Goal: Register for event/course

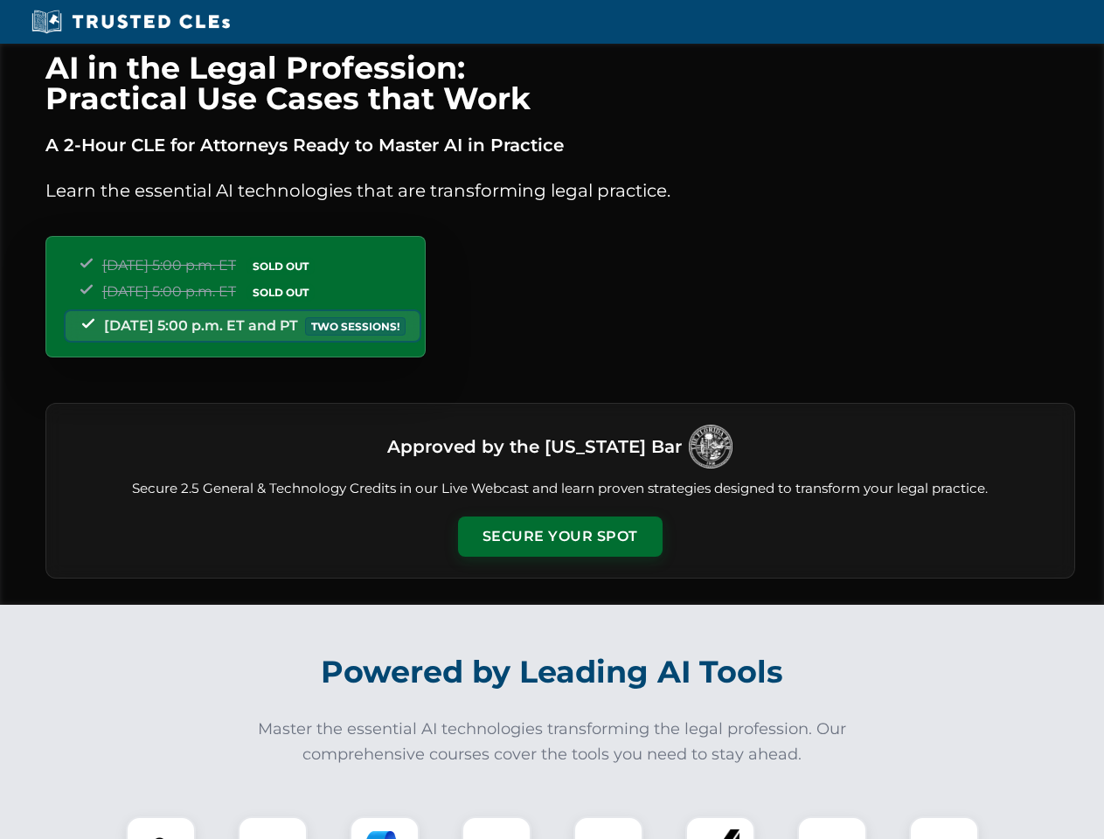
click at [560, 537] on button "Secure Your Spot" at bounding box center [560, 537] width 205 height 40
click at [161, 828] on img at bounding box center [161, 851] width 51 height 51
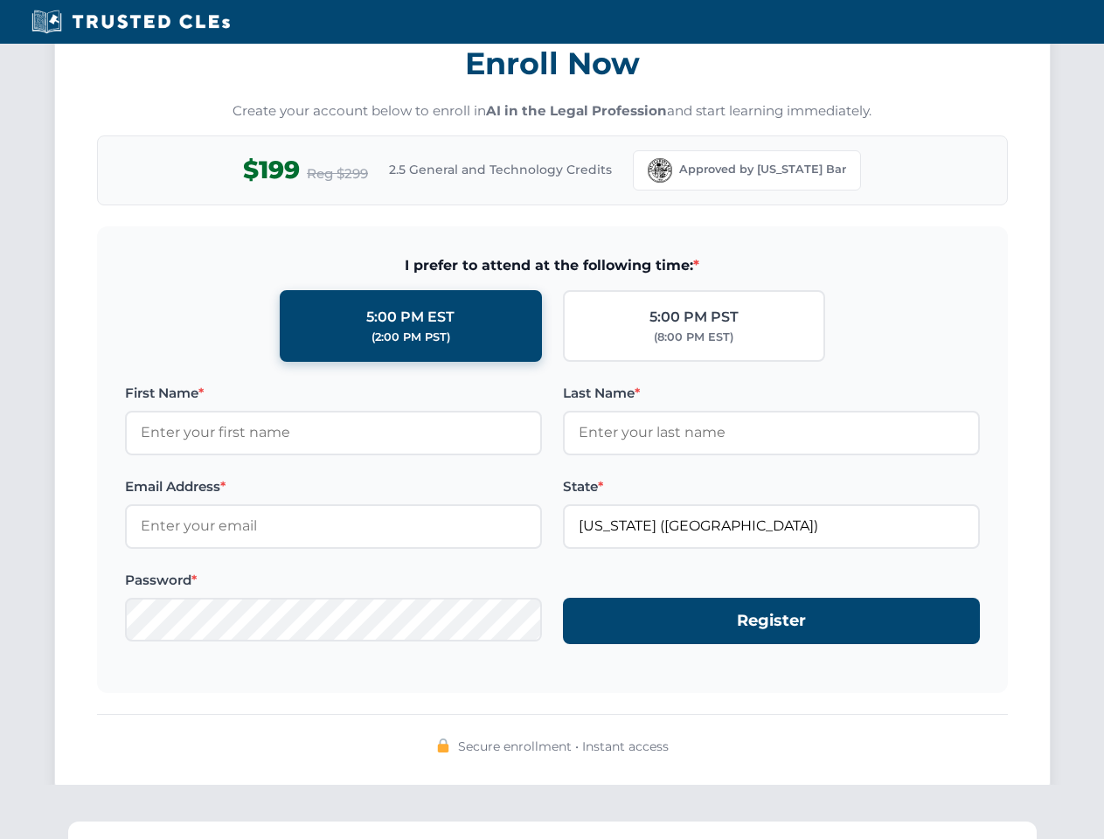
scroll to position [1716, 0]
